Goal: Task Accomplishment & Management: Complete application form

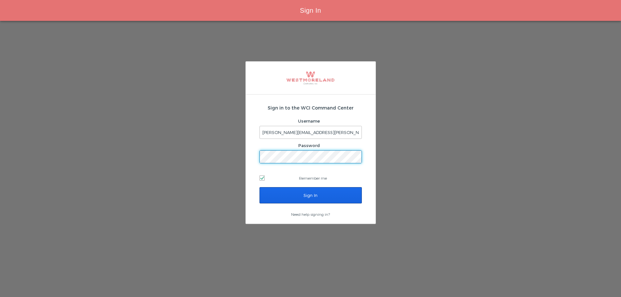
click at [282, 192] on input "Sign In" at bounding box center [311, 195] width 102 height 16
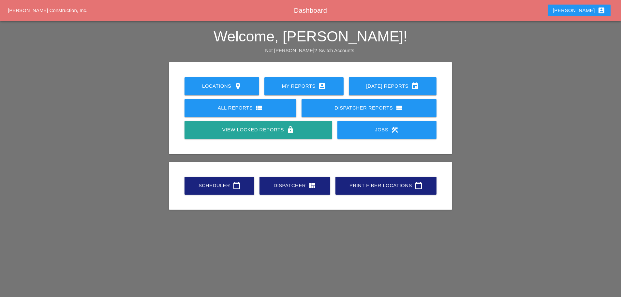
click at [241, 189] on div "Scheduler calendar_today" at bounding box center [219, 186] width 49 height 8
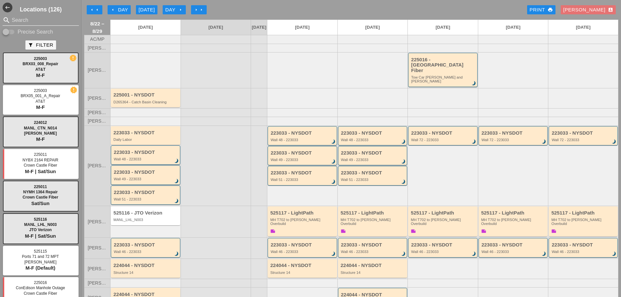
click at [35, 20] on input "Search" at bounding box center [41, 20] width 58 height 10
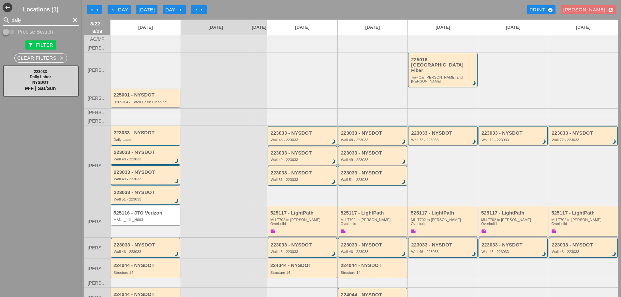
type input "daily"
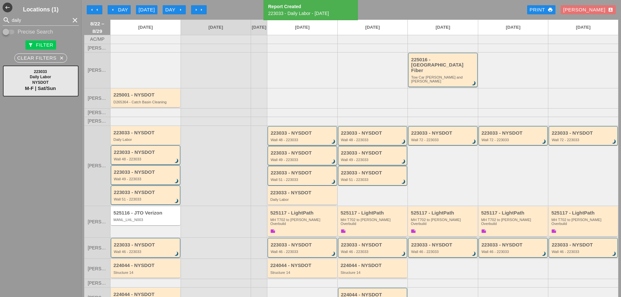
click at [162, 242] on div "223033 - NYSDOT Wall 46 - 223033 brightness_3" at bounding box center [146, 248] width 65 height 12
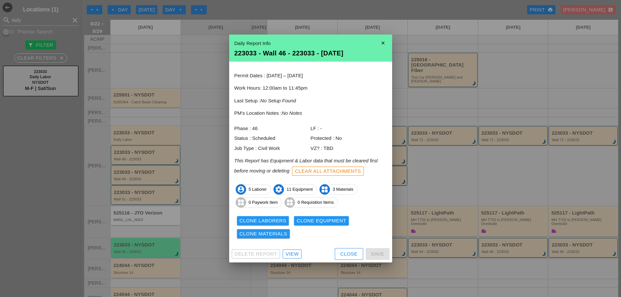
click at [347, 250] on div "Close" at bounding box center [348, 254] width 17 height 8
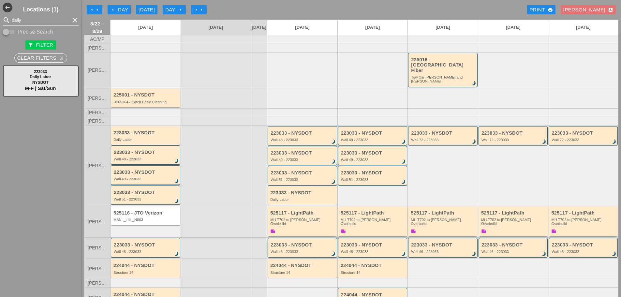
click at [306, 250] on div "Wall 46 - 223033" at bounding box center [303, 252] width 65 height 4
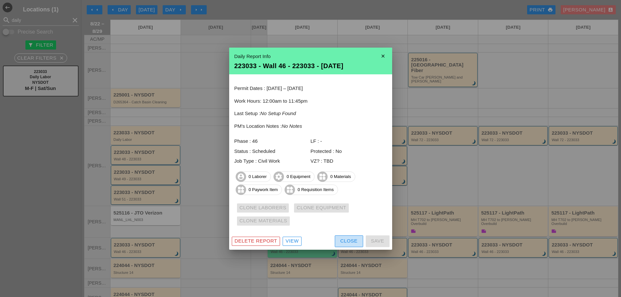
click at [342, 245] on div "Close" at bounding box center [348, 241] width 17 height 8
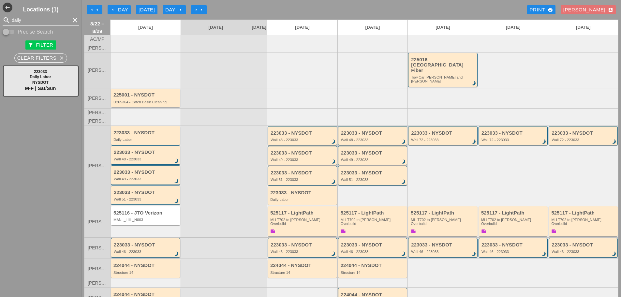
click at [146, 242] on div "223033 - NYSDOT" at bounding box center [146, 245] width 65 height 6
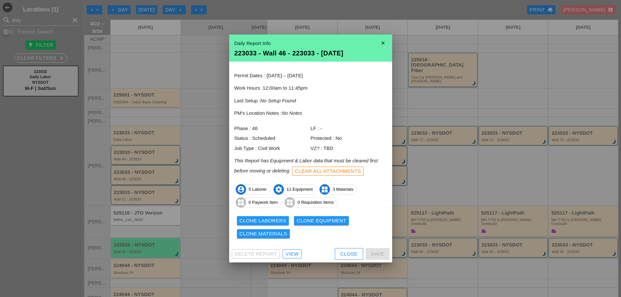
click at [270, 221] on div "Clone Laborers" at bounding box center [263, 221] width 47 height 8
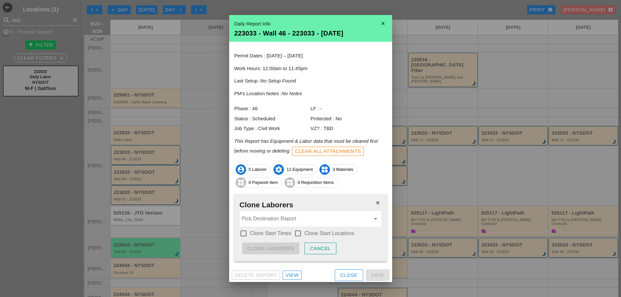
click at [271, 232] on label "Clone Start Times" at bounding box center [270, 233] width 41 height 7
drag, startPoint x: 293, startPoint y: 232, endPoint x: 296, endPoint y: 233, distance: 3.3
click at [294, 232] on div at bounding box center [298, 233] width 11 height 11
click at [294, 230] on div at bounding box center [298, 233] width 11 height 11
click at [287, 222] on input "Pick Destination Report" at bounding box center [306, 219] width 129 height 10
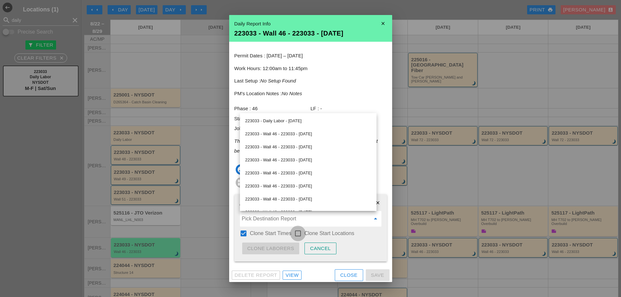
click at [298, 231] on div at bounding box center [298, 233] width 11 height 11
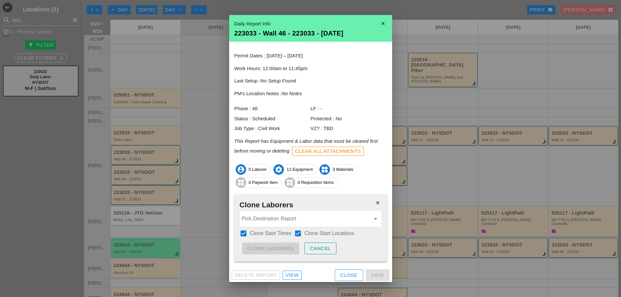
click at [287, 219] on input "Pick Destination Report" at bounding box center [306, 219] width 129 height 10
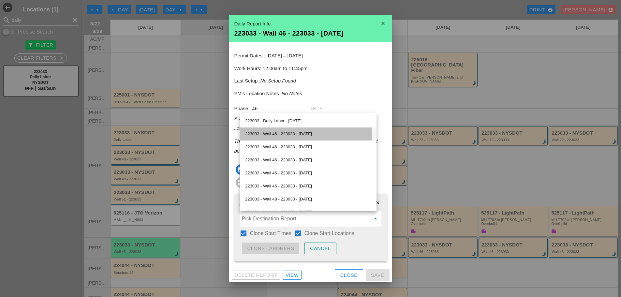
click at [290, 135] on div "223033 - Wall 46 - 223033 - 08/25/2025" at bounding box center [308, 134] width 126 height 8
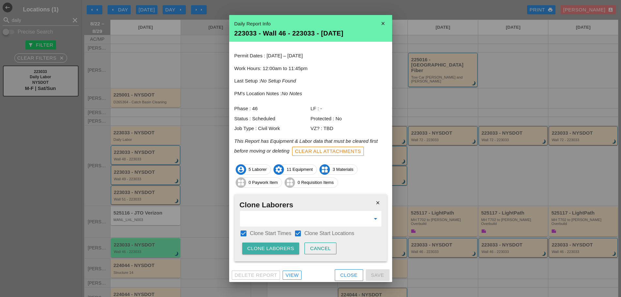
click at [285, 246] on div "Clone Laborers" at bounding box center [271, 249] width 47 height 8
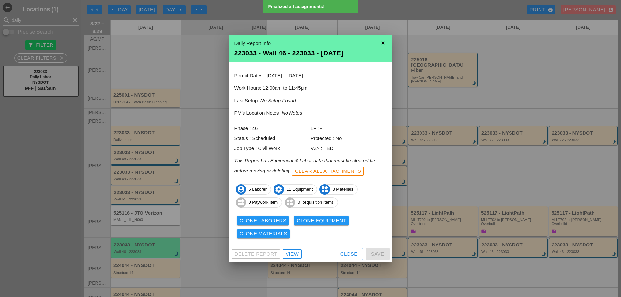
click at [306, 222] on div "Clone Equipment" at bounding box center [322, 221] width 50 height 8
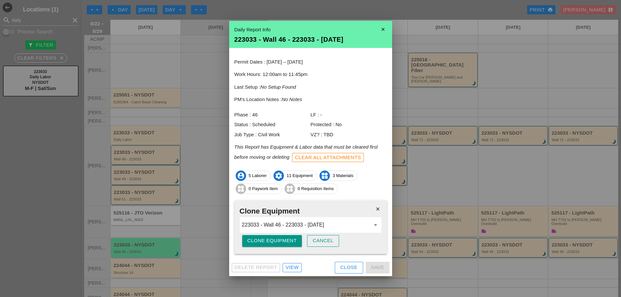
click at [289, 238] on div "Clone Equipment" at bounding box center [273, 241] width 50 height 8
click at [289, 238] on button "Are you sure?" at bounding box center [268, 241] width 52 height 12
click at [382, 207] on icon "close" at bounding box center [377, 209] width 13 height 13
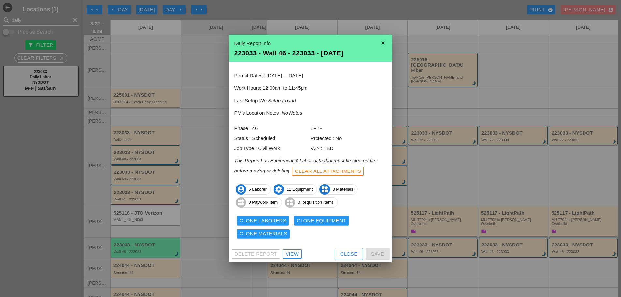
click at [276, 234] on div "Clone Materials" at bounding box center [264, 234] width 48 height 8
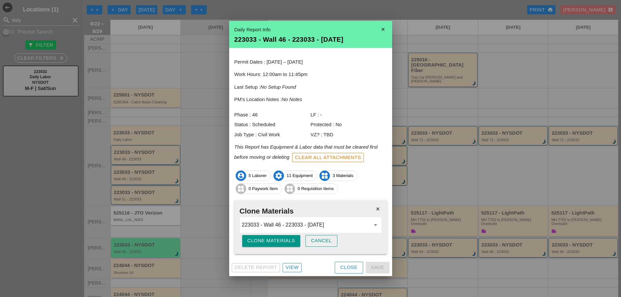
click at [274, 241] on div "Clone Materials" at bounding box center [272, 241] width 48 height 8
click at [274, 241] on div "Are you sure?" at bounding box center [268, 241] width 41 height 8
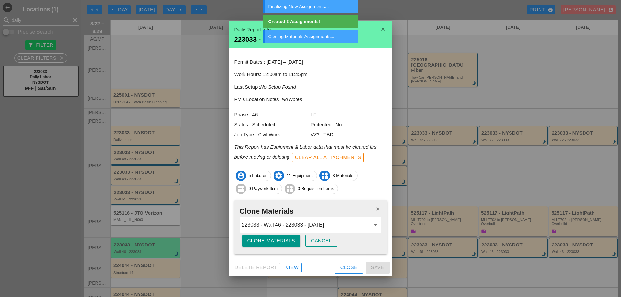
click at [381, 208] on icon "close" at bounding box center [377, 209] width 13 height 13
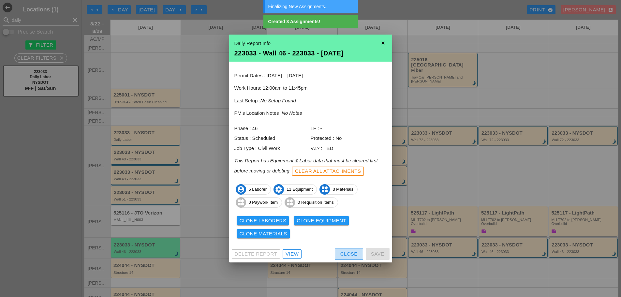
click at [350, 251] on div "Close" at bounding box center [348, 254] width 17 height 8
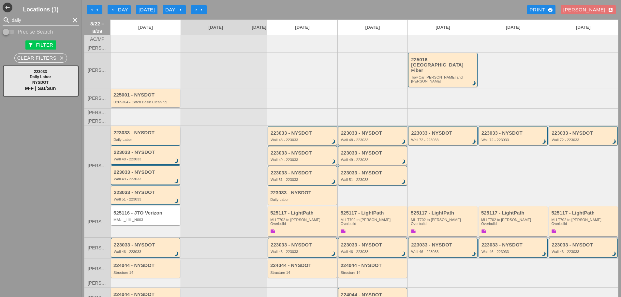
click at [155, 137] on div "223033 - NYSDOT Daily Labor" at bounding box center [145, 135] width 69 height 19
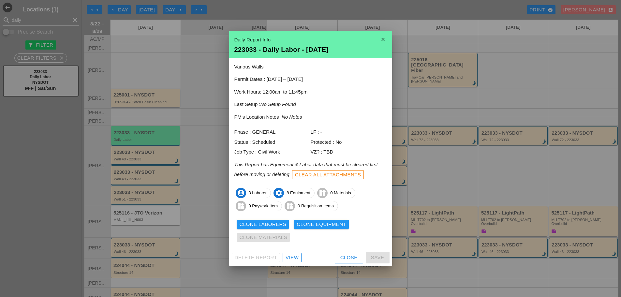
click at [267, 227] on div "Clone Laborers" at bounding box center [263, 225] width 47 height 8
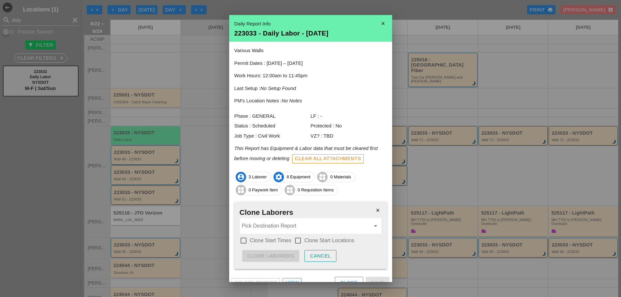
drag, startPoint x: 279, startPoint y: 238, endPoint x: 285, endPoint y: 241, distance: 7.0
click at [279, 238] on label "Clone Start Times" at bounding box center [270, 240] width 41 height 7
click at [300, 241] on div at bounding box center [298, 240] width 11 height 11
click at [283, 223] on input "Pick Destination Report" at bounding box center [306, 226] width 129 height 10
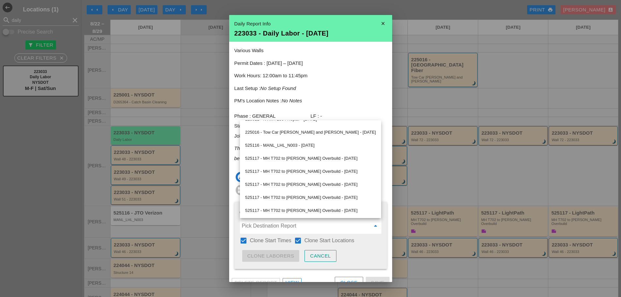
scroll to position [361, 0]
click at [285, 214] on div "223033 - Daily Labor - [DATE]" at bounding box center [310, 210] width 131 height 13
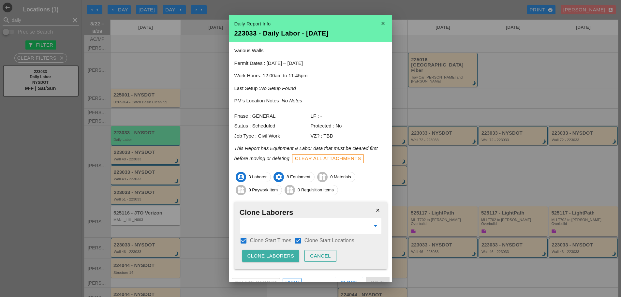
click at [278, 256] on div "Clone Laborers" at bounding box center [271, 256] width 47 height 8
click at [279, 256] on div "Clone Laborers" at bounding box center [271, 256] width 47 height 8
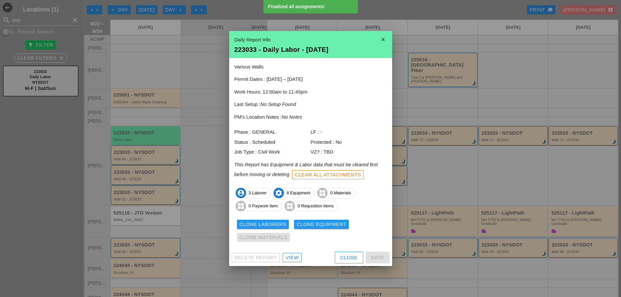
click at [327, 226] on div "Clone Equipment" at bounding box center [322, 225] width 50 height 8
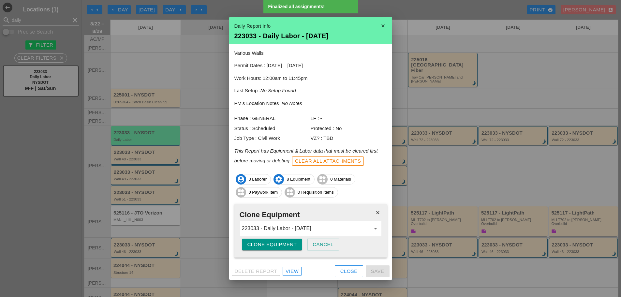
click at [268, 244] on div "Clone Equipment" at bounding box center [273, 245] width 50 height 8
click at [268, 244] on div "Are you sure?" at bounding box center [268, 245] width 41 height 8
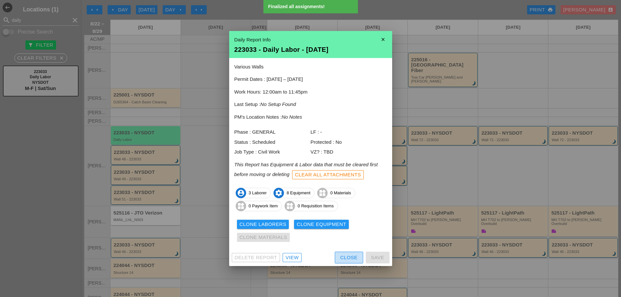
click at [347, 259] on div "Close" at bounding box center [348, 258] width 17 height 8
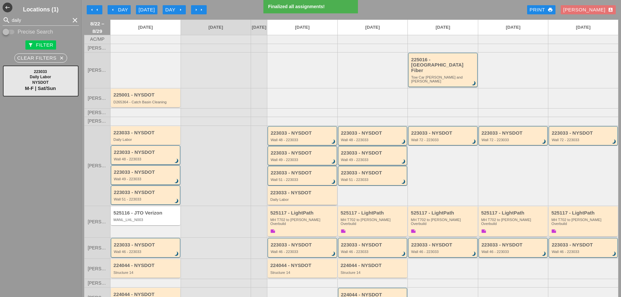
click at [289, 192] on div "223033 - NYSDOT Daily Labor" at bounding box center [302, 196] width 65 height 12
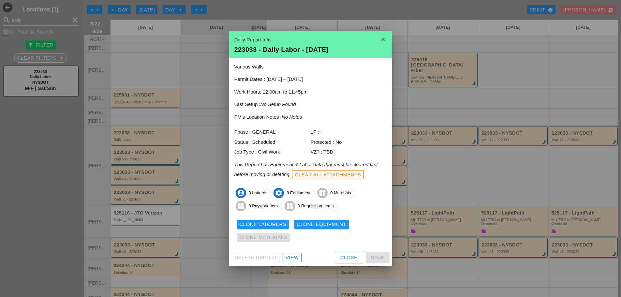
click at [360, 252] on button "Close" at bounding box center [349, 258] width 28 height 12
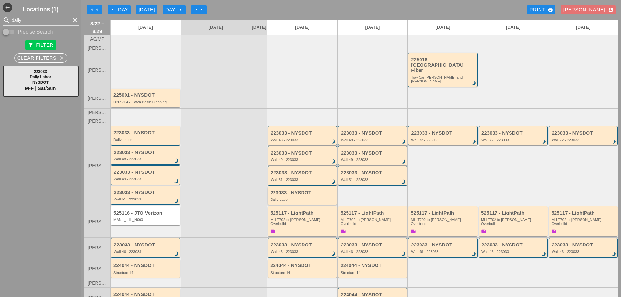
click at [289, 191] on div "223033 - NYSDOT Daily Labor" at bounding box center [302, 196] width 65 height 12
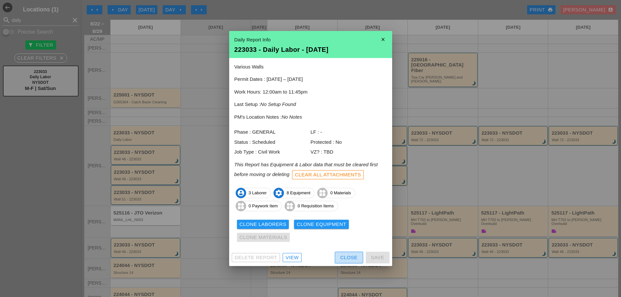
click at [348, 254] on div "Close" at bounding box center [348, 258] width 17 height 8
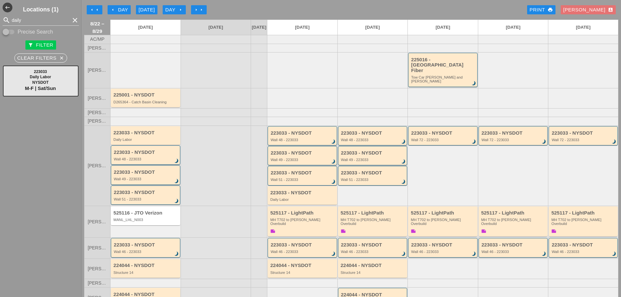
click at [138, 130] on div "223033 - NYSDOT" at bounding box center [145, 133] width 65 height 6
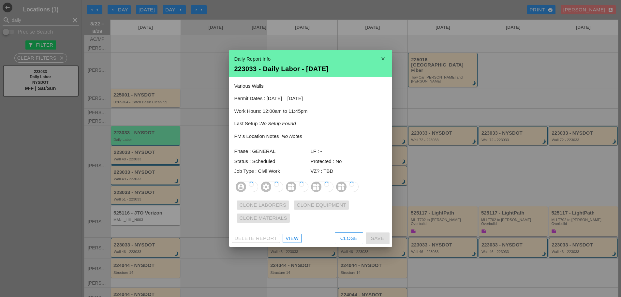
click at [358, 240] on button "Close" at bounding box center [349, 239] width 28 height 12
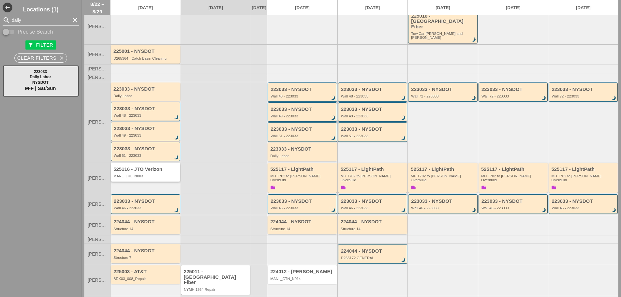
scroll to position [46, 0]
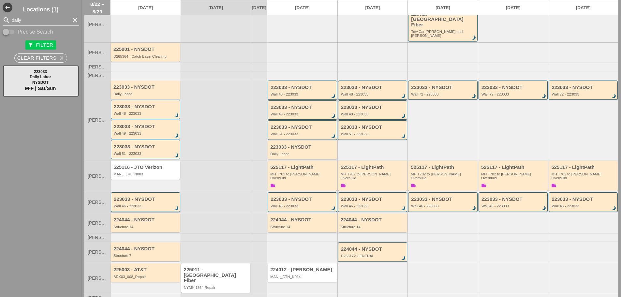
click at [136, 197] on div "223033 - NYSDOT" at bounding box center [146, 200] width 65 height 6
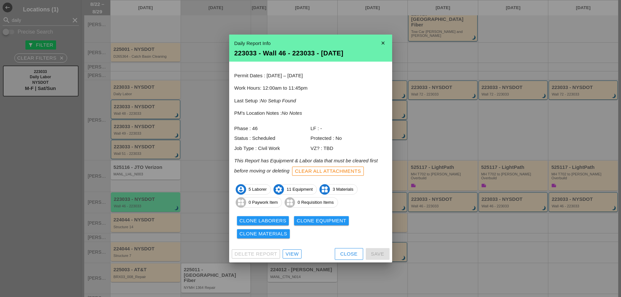
click at [346, 255] on div "Close" at bounding box center [348, 254] width 17 height 8
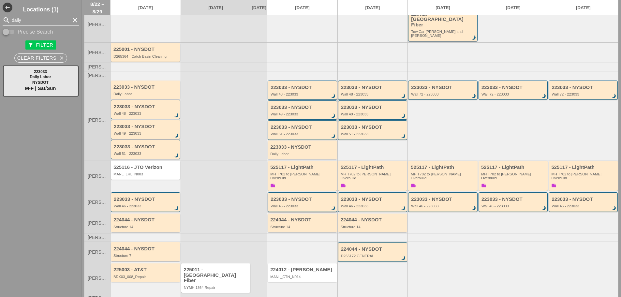
click at [277, 197] on div "223033 - NYSDOT" at bounding box center [303, 200] width 65 height 6
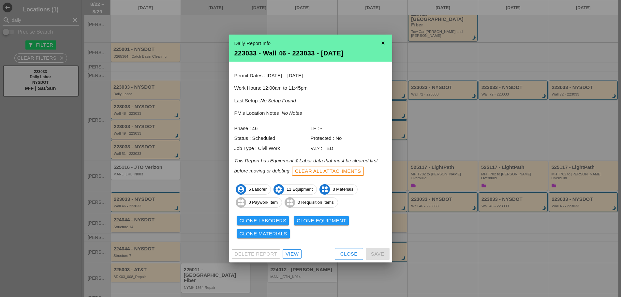
click at [335, 253] on button "Close" at bounding box center [349, 254] width 28 height 12
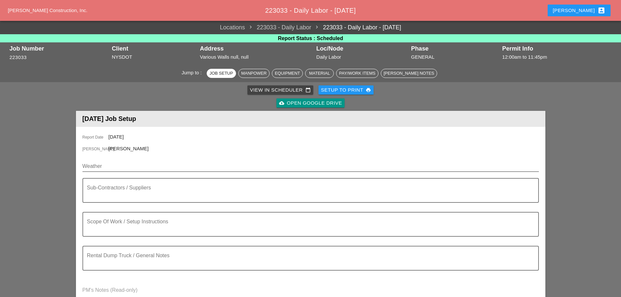
click at [122, 167] on input "Weather" at bounding box center [306, 166] width 447 height 10
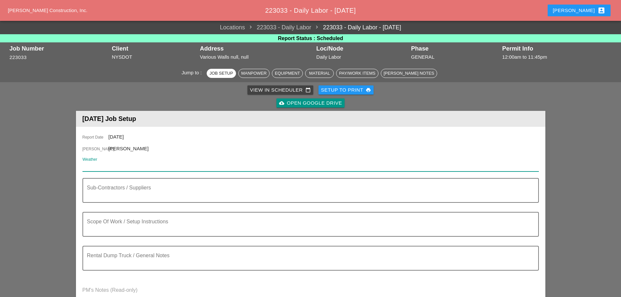
paste input "PO224044-1262_WHITE CAP_FORM OIL"
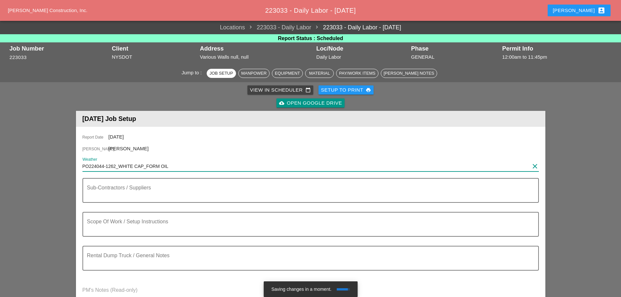
click at [134, 168] on input "PO224044-1262_WHITE CAP_FORM OIL" at bounding box center [306, 166] width 447 height 10
click at [134, 167] on input "PO224044-1262_WHITE CAP_FORM OIL" at bounding box center [306, 166] width 447 height 10
click at [134, 168] on input "PO224044-1262_WHITE CAP_FORM OIL" at bounding box center [306, 166] width 447 height 10
click at [117, 165] on input "PO224044-1262_WHITE CAP_FORM OIL" at bounding box center [306, 166] width 447 height 10
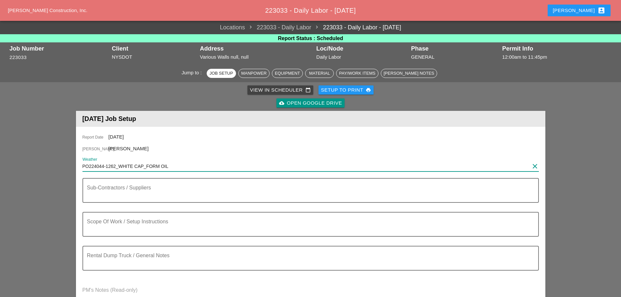
click at [117, 165] on input "PO224044-1262_WHITE CAP_FORM OIL" at bounding box center [306, 166] width 447 height 10
paste input "Night 61° 11% WNW 8 mph Some clouds early will give way to generally clear cond…"
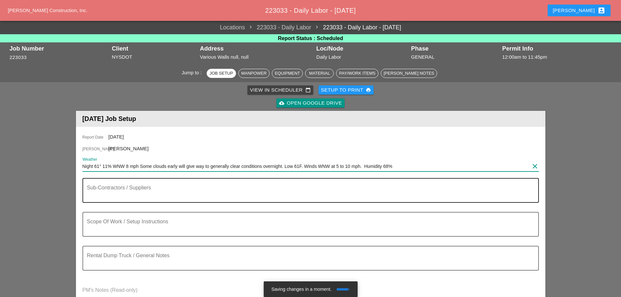
type input "Night 61° 11% WNW 8 mph Some clouds early will give way to generally clear cond…"
click at [118, 185] on div "Sub-Contractors / Suppliers" at bounding box center [308, 190] width 442 height 23
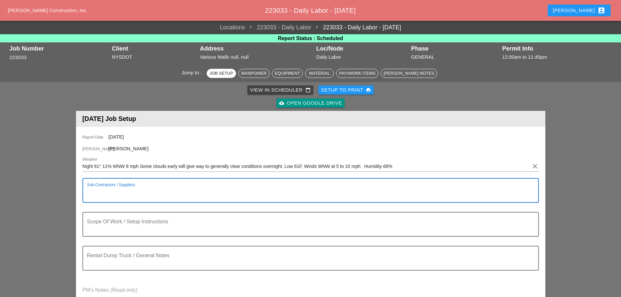
click at [129, 195] on textarea "Sub-Contractors / Suppliers" at bounding box center [308, 195] width 442 height 16
paste textarea "[D&C] - PROTECTIVE SEALANT"
type textarea "[D&C] - PROTECTIVE SEALANT"
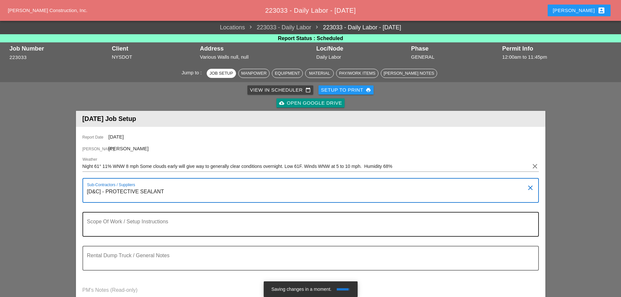
click at [122, 226] on textarea "Scope Of Work / Setup Instructions" at bounding box center [308, 228] width 442 height 16
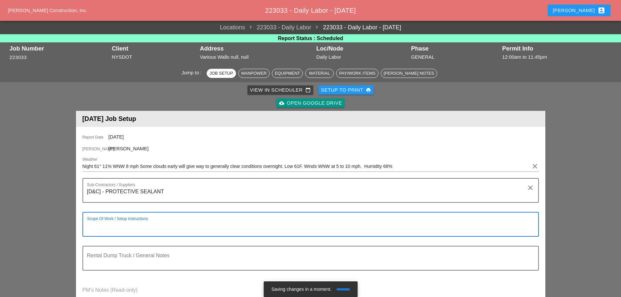
paste textarea "LOCATION: 04 WALL: 51 WIN: 1-095-066 LANE CLOSURE LOCATION: [FRONT FACE] CROSS …"
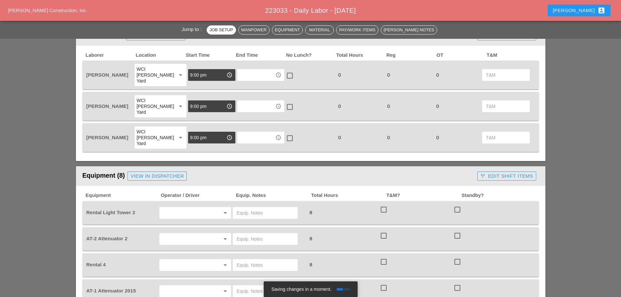
scroll to position [619, 0]
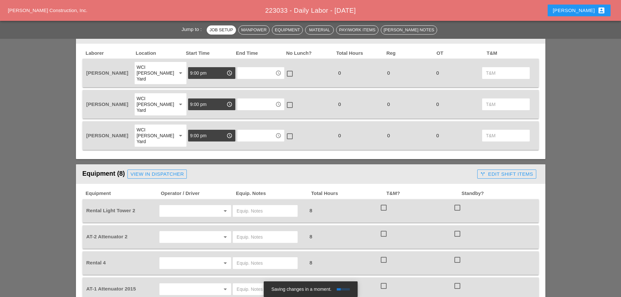
type textarea "LOCATION: 04 WALL: 51 WIN: 1-095-066 LANE CLOSURE LOCATION: [FRONT FACE] CROSS …"
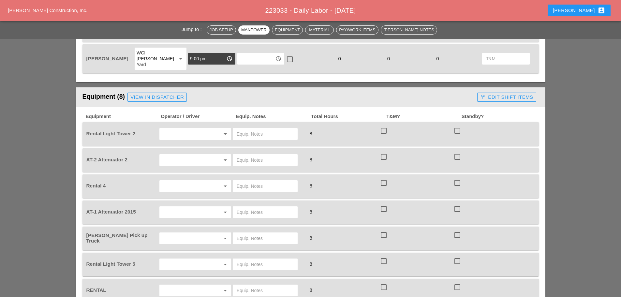
scroll to position [717, 0]
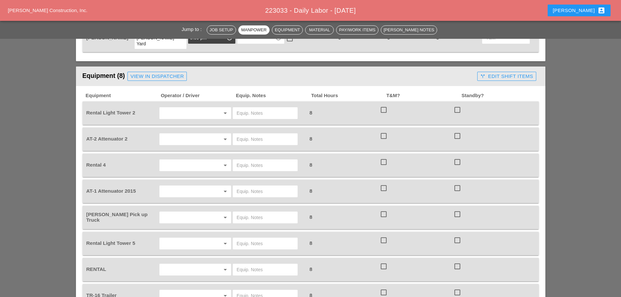
click at [241, 264] on div at bounding box center [265, 270] width 65 height 12
click at [241, 265] on input "text" at bounding box center [265, 270] width 57 height 10
type input "SCISSOR LIFT ONSITE"
click at [178, 186] on input "text" at bounding box center [186, 191] width 50 height 10
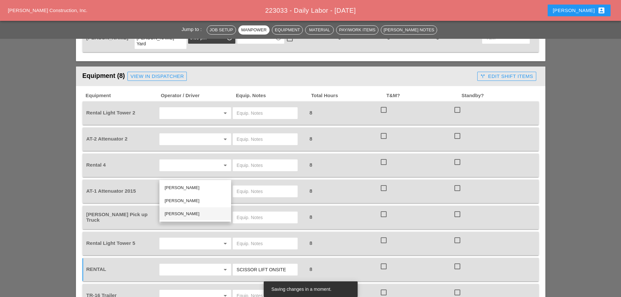
click at [182, 216] on div "Luis Ocasio" at bounding box center [195, 214] width 61 height 8
type input "Luis Ocasio"
click at [168, 134] on input "text" at bounding box center [186, 139] width 50 height 10
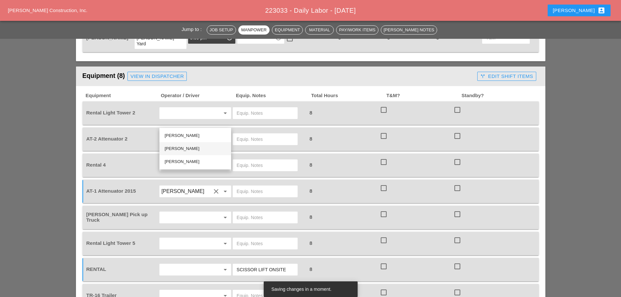
click at [177, 145] on div "Cristian Morillon" at bounding box center [195, 149] width 61 height 8
type input "Cristian Morillon"
click at [171, 212] on input "text" at bounding box center [186, 217] width 50 height 10
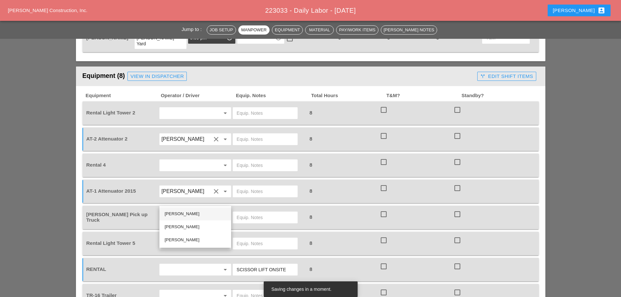
click at [178, 216] on div "Ricardo Capao" at bounding box center [195, 214] width 61 height 8
type input "Ricardo Capao"
click at [170, 238] on input "text" at bounding box center [186, 243] width 50 height 10
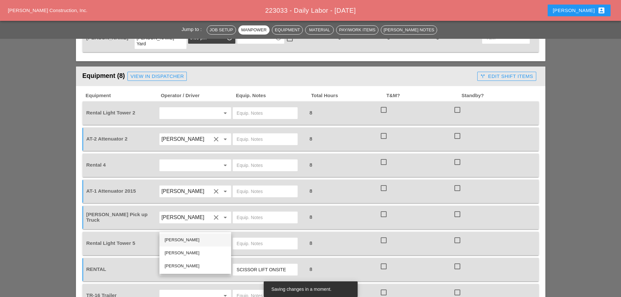
click at [174, 239] on div "Ricardo Capao" at bounding box center [195, 240] width 61 height 8
type input "Ricardo Capao"
click at [176, 104] on div "arrow_drop_down" at bounding box center [196, 113] width 74 height 18
click at [176, 108] on input "text" at bounding box center [186, 113] width 50 height 10
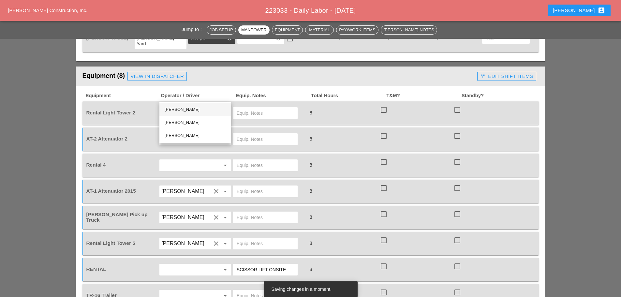
click at [177, 110] on div "Ricardo Capao" at bounding box center [195, 110] width 61 height 8
type input "Ricardo Capao"
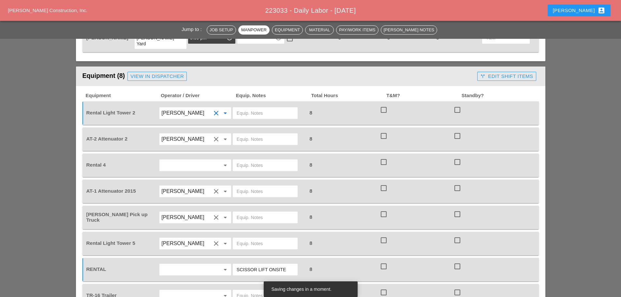
click at [217, 109] on icon "clear" at bounding box center [216, 113] width 8 height 8
click at [246, 108] on input "text" at bounding box center [265, 113] width 57 height 10
type input "SUBCONTRACTOR"
click at [243, 160] on input "text" at bounding box center [265, 165] width 57 height 10
type input "45' LIFT ONSITE"
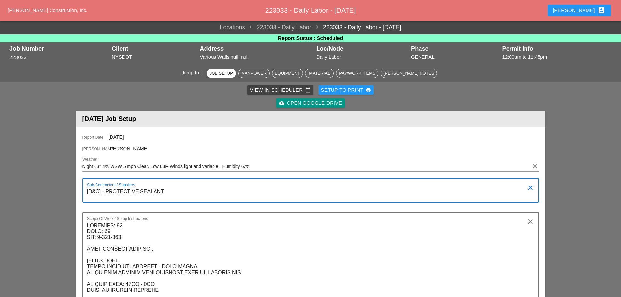
click at [168, 191] on textarea "[D&C] - PROTECTIVE SEALANT" at bounding box center [308, 195] width 442 height 16
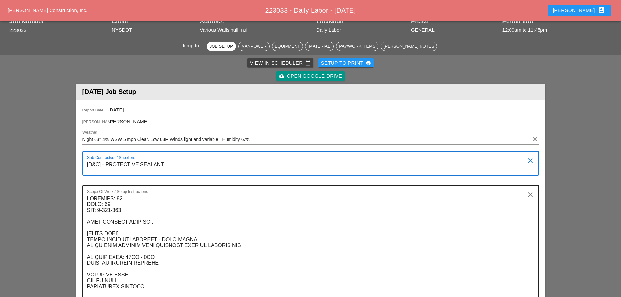
scroll to position [65, 0]
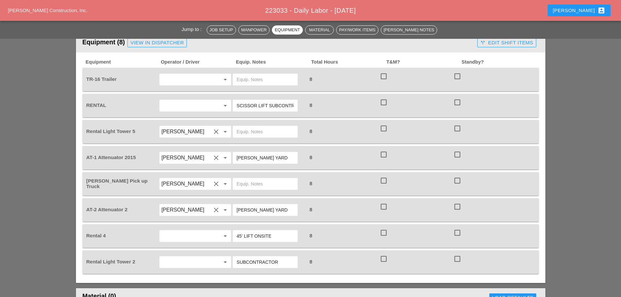
scroll to position [783, 0]
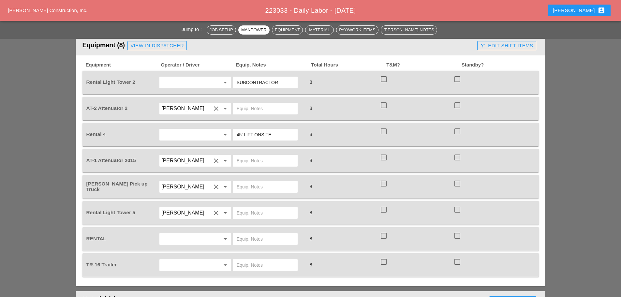
scroll to position [750, 0]
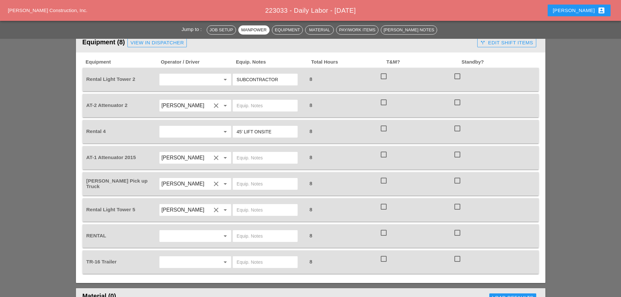
click at [202, 231] on input "text" at bounding box center [186, 236] width 50 height 10
click at [245, 231] on input "text" at bounding box center [265, 236] width 57 height 10
type input "SCISSOR LIFT ONSITE"
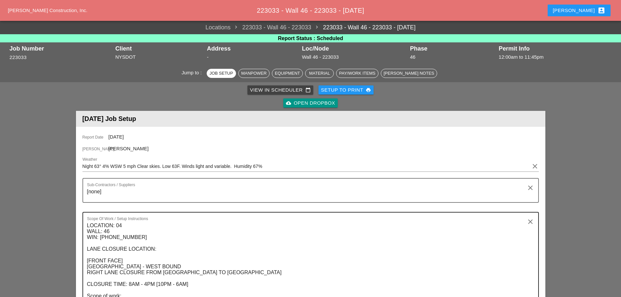
click at [124, 223] on textarea "LOCATION: 04 WALL: 46 WIN: [PHONE_NUMBER] LANE CLOSURE LOCATION: [FRONT FACE] […" at bounding box center [308, 266] width 442 height 93
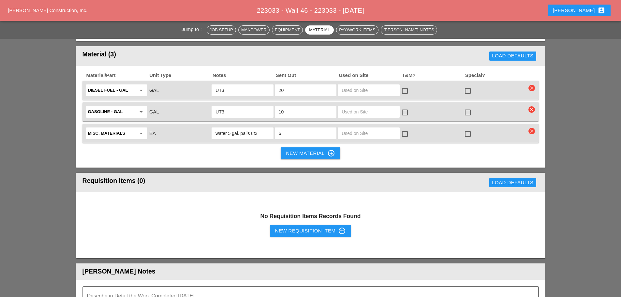
scroll to position [881, 0]
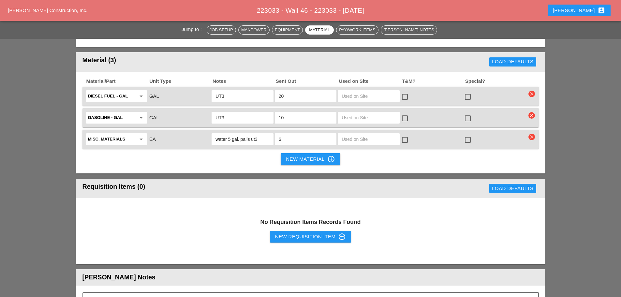
click at [228, 132] on div "water 5 gal. pails ut3" at bounding box center [242, 139] width 63 height 14
click at [229, 134] on input "water 5 gal. pails ut3" at bounding box center [243, 139] width 54 height 10
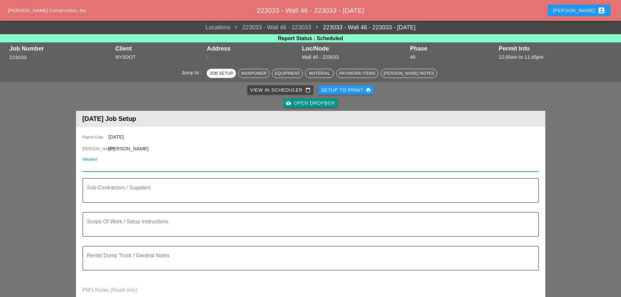
click at [159, 171] on input "Weather" at bounding box center [306, 166] width 447 height 10
paste input "Night 61° 11% WNW 8 mph Some clouds early will give way to generally clear cond…"
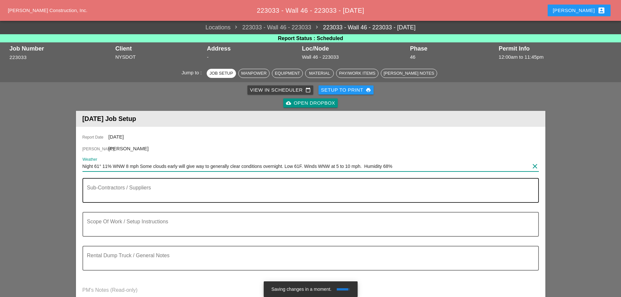
type input "Night 61° 11% WNW 8 mph Some clouds early will give way to generally clear cond…"
click at [143, 187] on textarea "Sub-Contractors / Suppliers" at bounding box center [308, 195] width 442 height 16
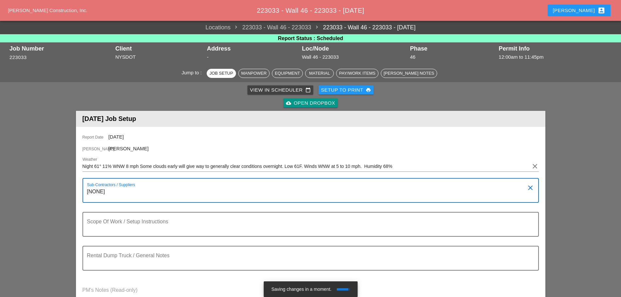
type textarea "[NONE]"
click at [158, 228] on textarea "Scope Of Work / Setup Instructions" at bounding box center [308, 228] width 442 height 16
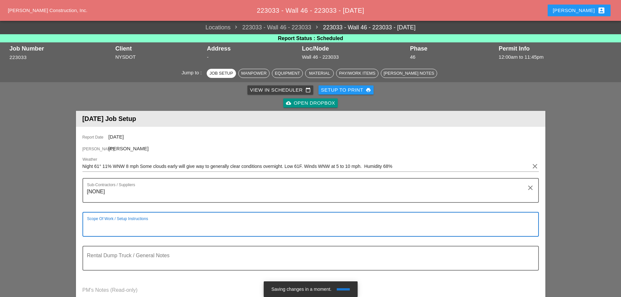
paste textarea "LOCATION: 04 WALL: 46 WIN: [PHONE_NUMBER] LANE CLOSURE LOCATION: [FRONT FACE] […"
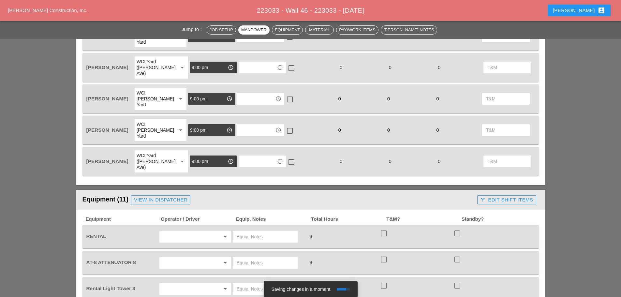
scroll to position [470, 0]
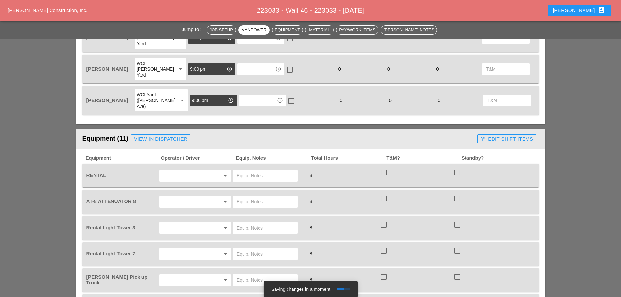
type textarea "LOCATION: 04 WALL: 46 WIN: [PHONE_NUMBER] LANE CLOSURE LOCATION: [FRONT FACE] […"
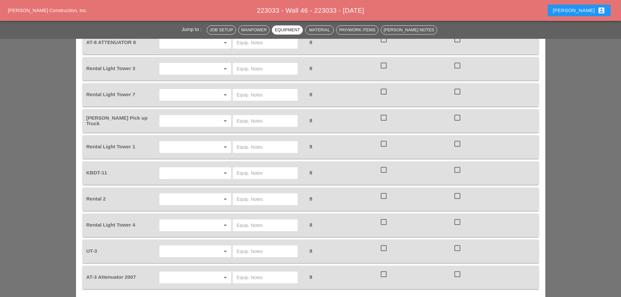
scroll to position [633, 0]
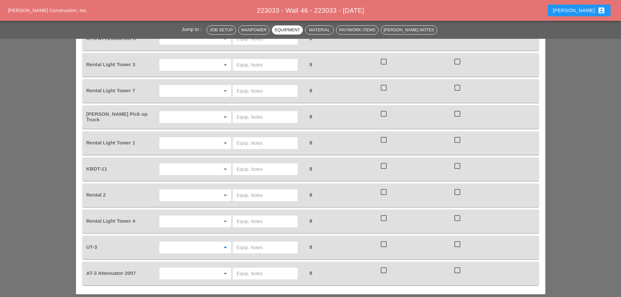
click at [180, 242] on input "text" at bounding box center [186, 247] width 50 height 10
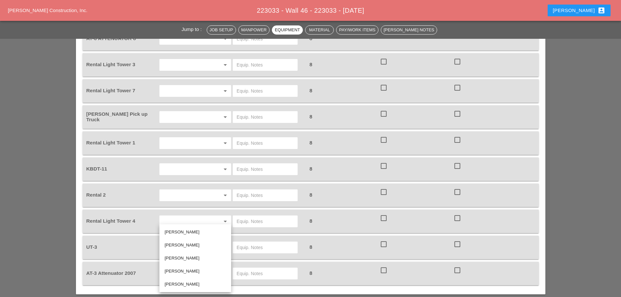
click at [180, 282] on div "[PERSON_NAME]" at bounding box center [195, 284] width 61 height 8
type input "[PERSON_NAME]"
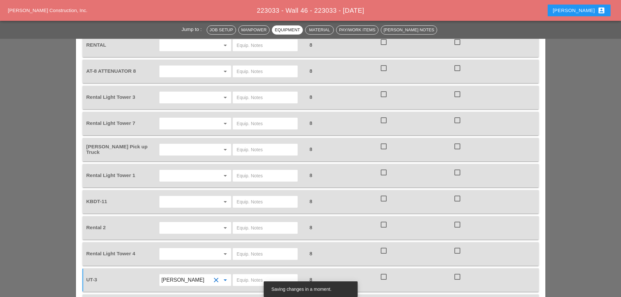
scroll to position [568, 0]
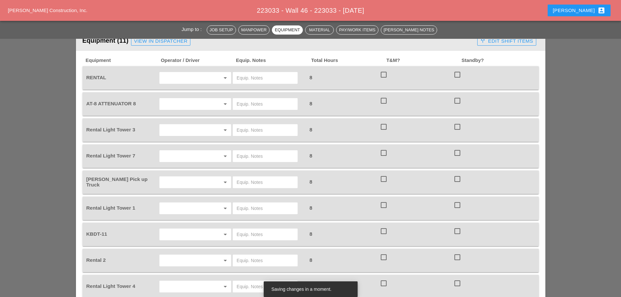
click at [176, 177] on input "text" at bounding box center [186, 182] width 50 height 10
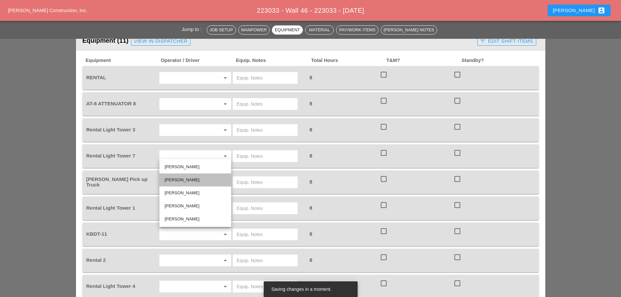
click at [175, 175] on div "[PERSON_NAME]" at bounding box center [195, 180] width 61 height 13
type input "[PERSON_NAME]"
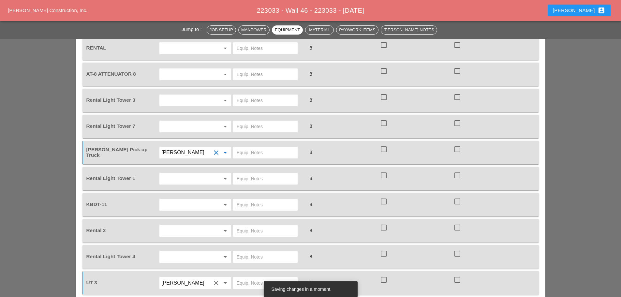
scroll to position [633, 0]
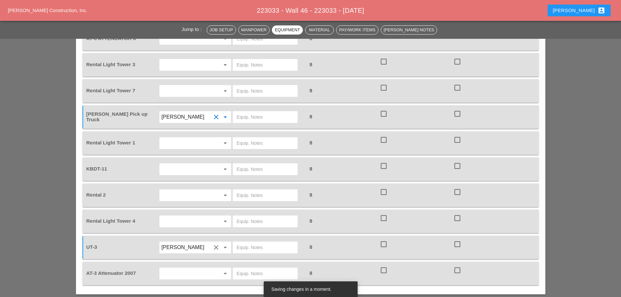
click at [173, 164] on input "text" at bounding box center [186, 169] width 50 height 10
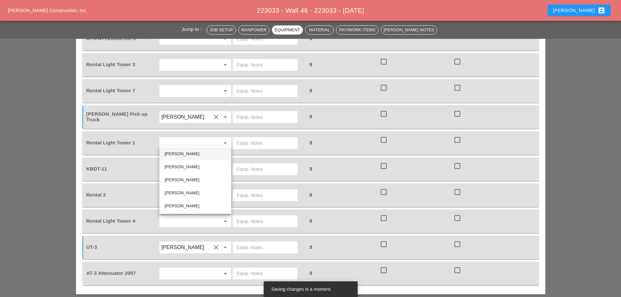
click at [174, 152] on div "[PERSON_NAME]" at bounding box center [195, 154] width 61 height 8
type input "[PERSON_NAME]"
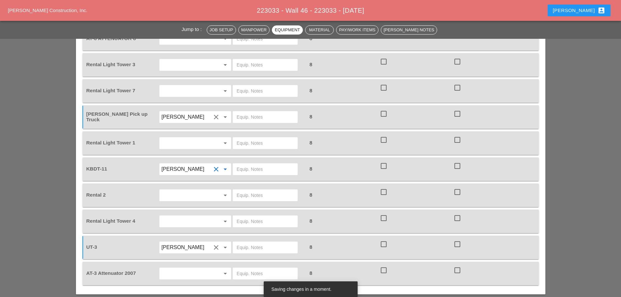
click at [241, 164] on input "text" at bounding box center [265, 169] width 57 height 10
type input "MAIN YARD"
click at [261, 242] on input "text" at bounding box center [265, 247] width 57 height 10
type input "MAIN YARD"
click at [192, 216] on input "text" at bounding box center [186, 221] width 50 height 10
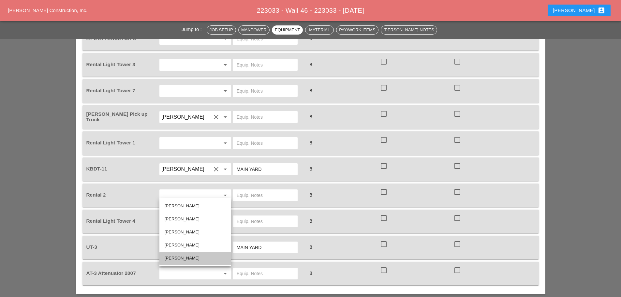
click at [188, 258] on div "[PERSON_NAME]" at bounding box center [195, 258] width 61 height 8
type input "[PERSON_NAME]"
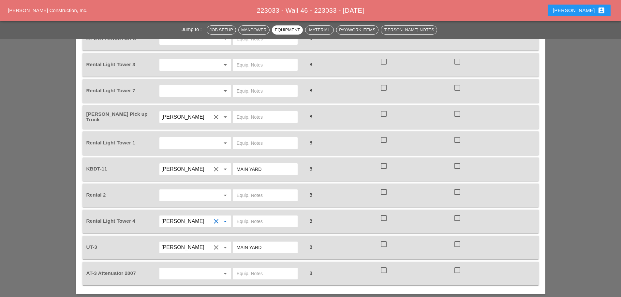
click at [184, 268] on input "text" at bounding box center [186, 273] width 50 height 10
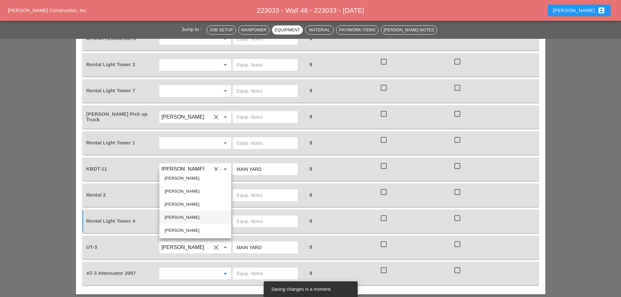
click at [179, 217] on div "[PERSON_NAME]" at bounding box center [195, 218] width 61 height 8
type input "[PERSON_NAME]"
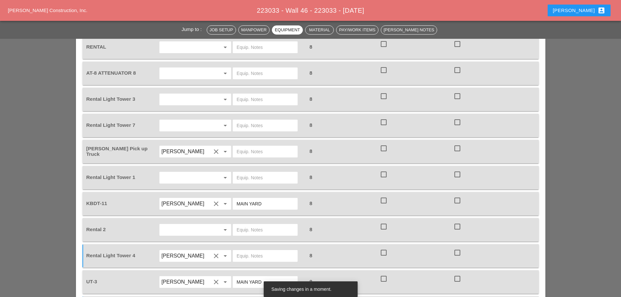
scroll to position [568, 0]
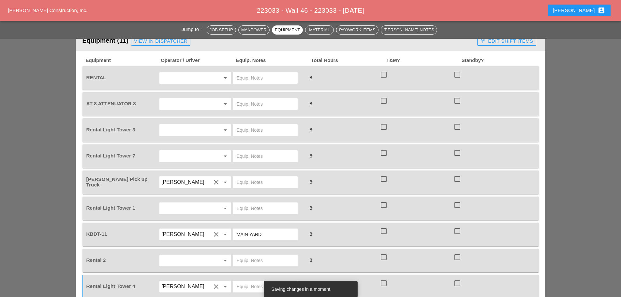
click at [193, 125] on input "text" at bounding box center [186, 130] width 50 height 10
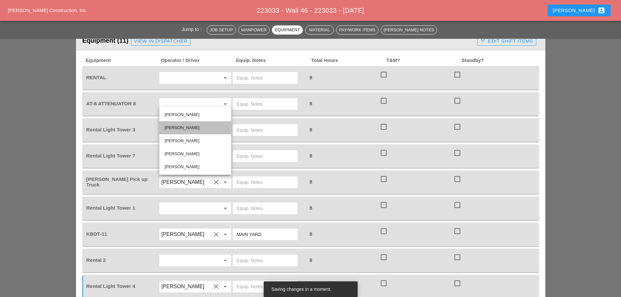
click at [189, 129] on div "[PERSON_NAME]" at bounding box center [195, 128] width 61 height 8
type input "[PERSON_NAME]"
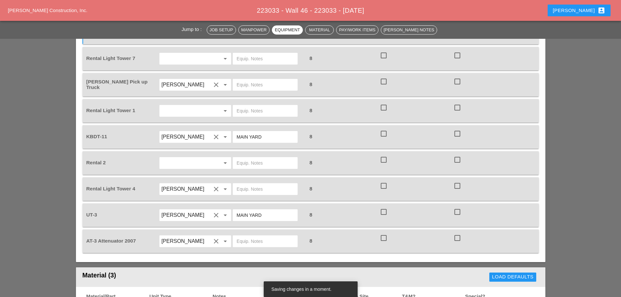
scroll to position [666, 0]
click at [216, 237] on icon "clear" at bounding box center [216, 241] width 8 height 8
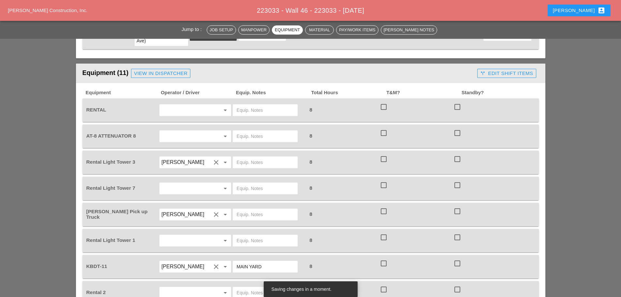
scroll to position [535, 0]
click at [194, 131] on input "text" at bounding box center [186, 136] width 50 height 10
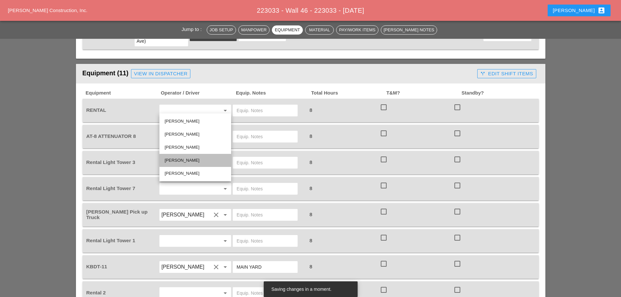
click at [184, 158] on div "[PERSON_NAME]" at bounding box center [195, 161] width 61 height 8
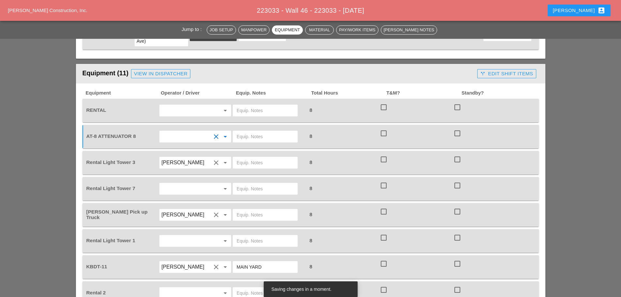
click at [243, 131] on input "text" at bounding box center [265, 136] width 57 height 10
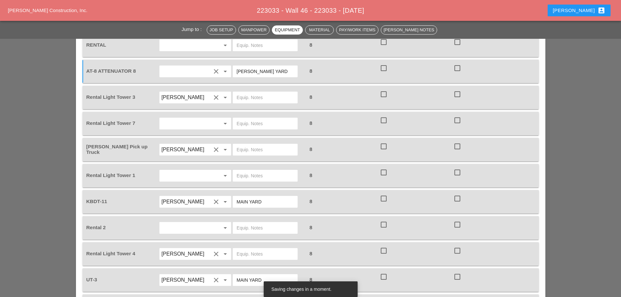
scroll to position [666, 0]
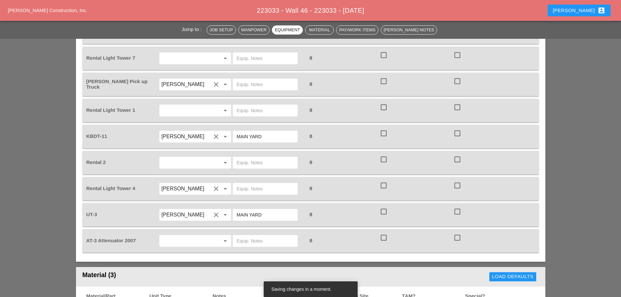
type input "[PERSON_NAME] YARD"
click at [249, 158] on input "text" at bounding box center [265, 163] width 57 height 10
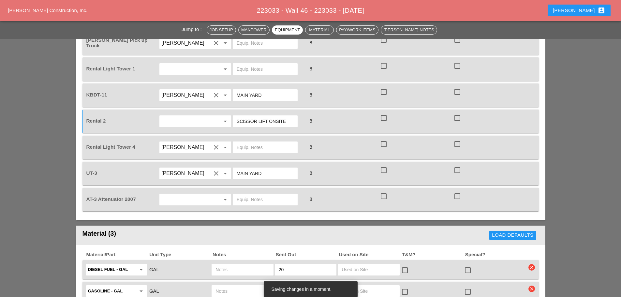
scroll to position [764, 0]
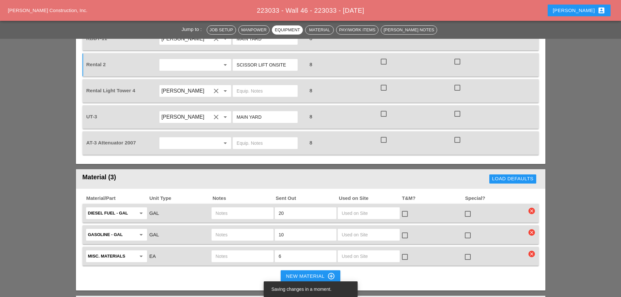
type input "SCISSOR LIFT ONSITE"
click at [216, 208] on input "text" at bounding box center [243, 213] width 54 height 10
type input "UT3"
click at [228, 230] on input "text" at bounding box center [243, 235] width 54 height 10
type input "UT3"
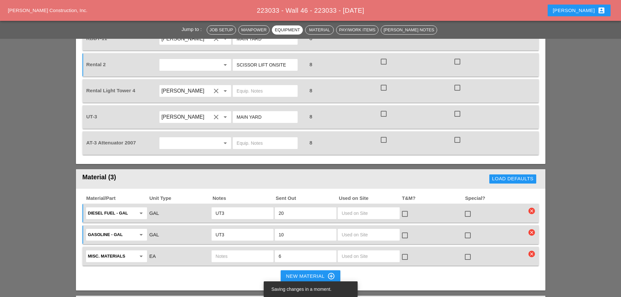
click at [224, 251] on input "text" at bounding box center [243, 256] width 54 height 10
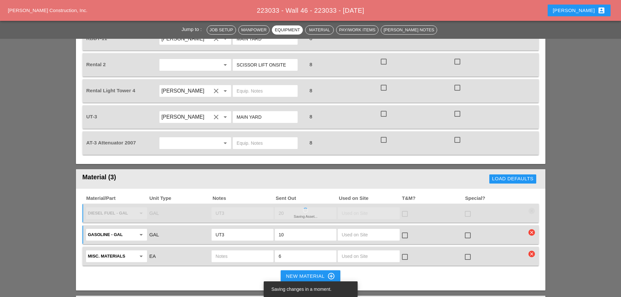
click at [232, 251] on input "text" at bounding box center [243, 256] width 54 height 10
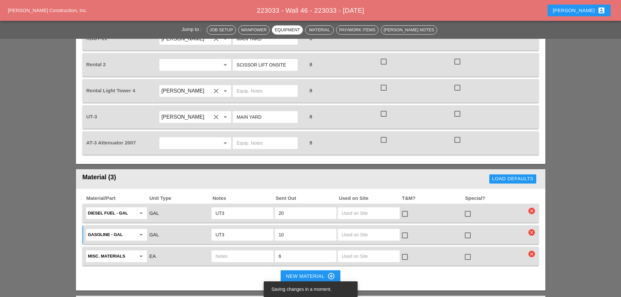
paste input "water 5 gal. pails ut3"
type input "water 5 gal. pails ut3"
